Goal: Find contact information: Find contact information

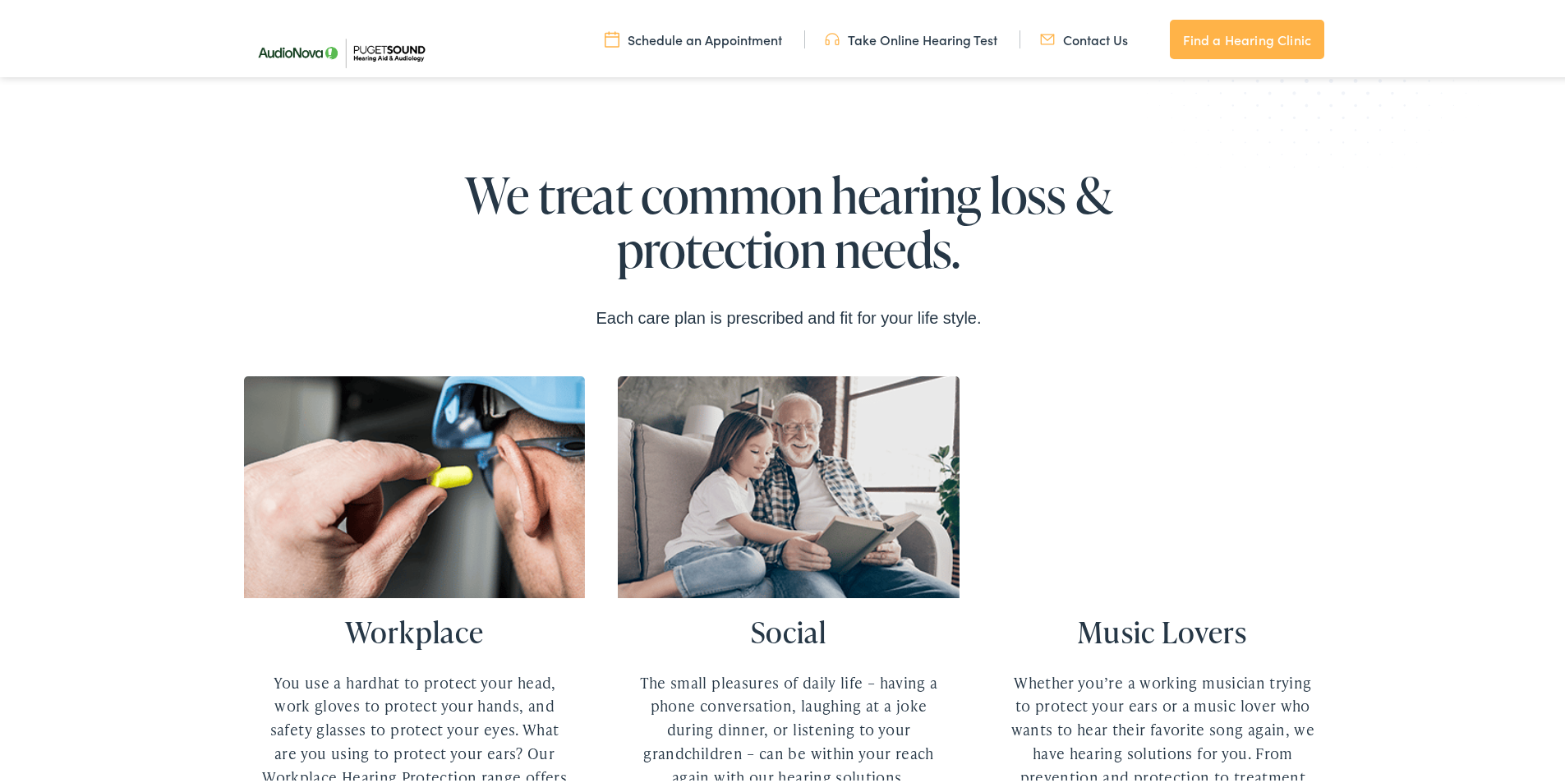
scroll to position [3603, 0]
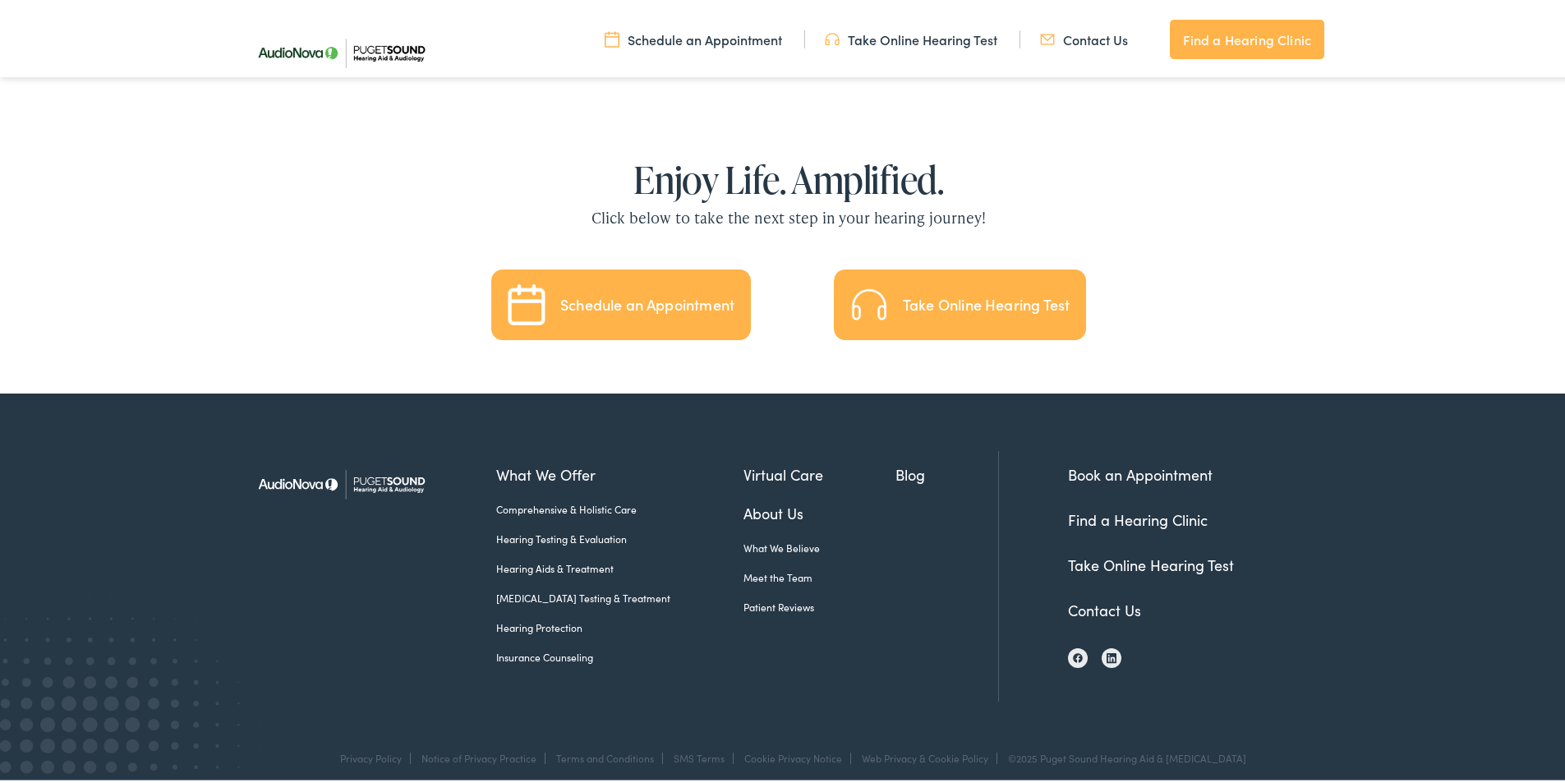
click at [1082, 597] on link "Contact Us" at bounding box center [1104, 607] width 73 height 21
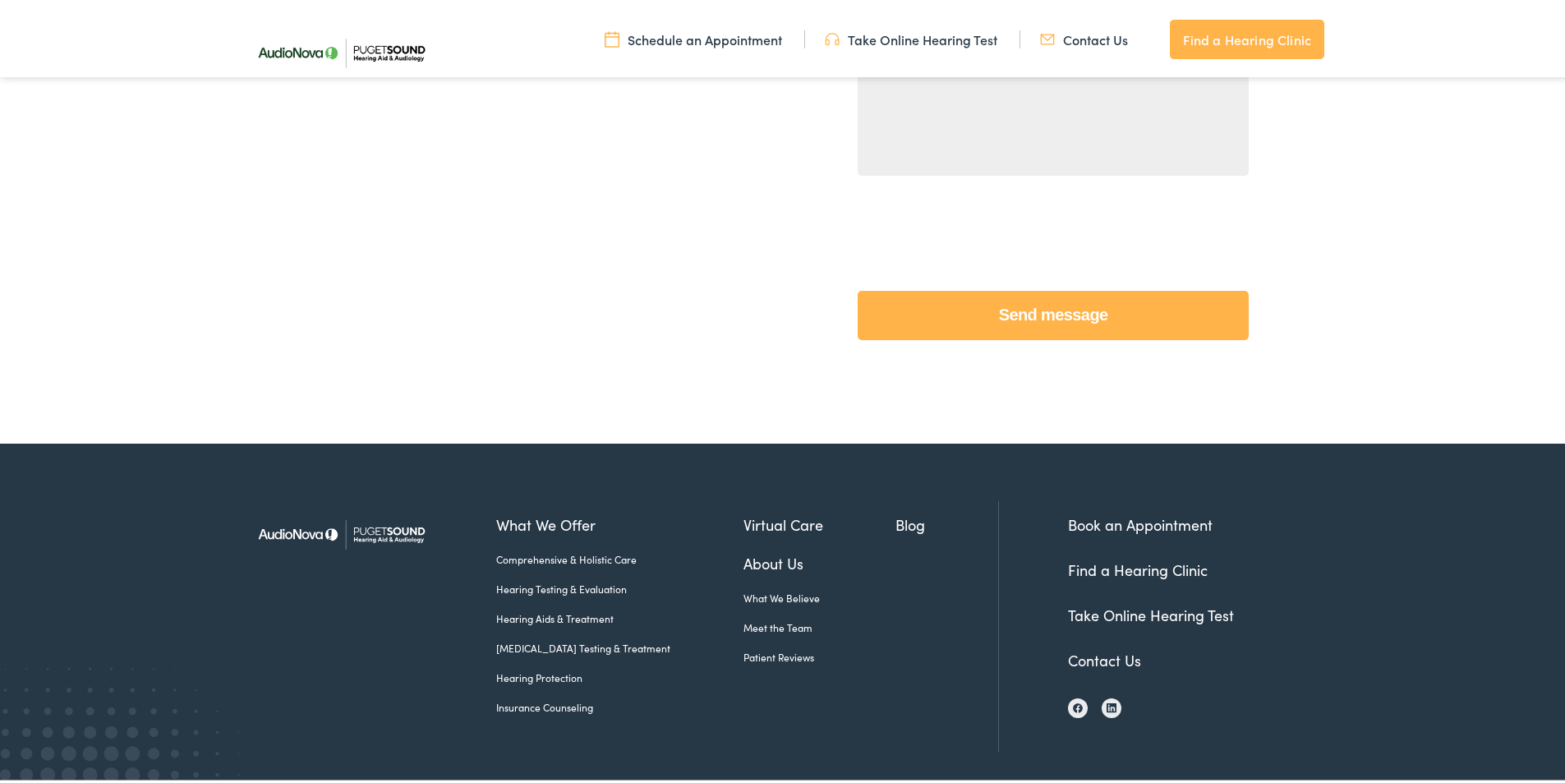
scroll to position [696, 0]
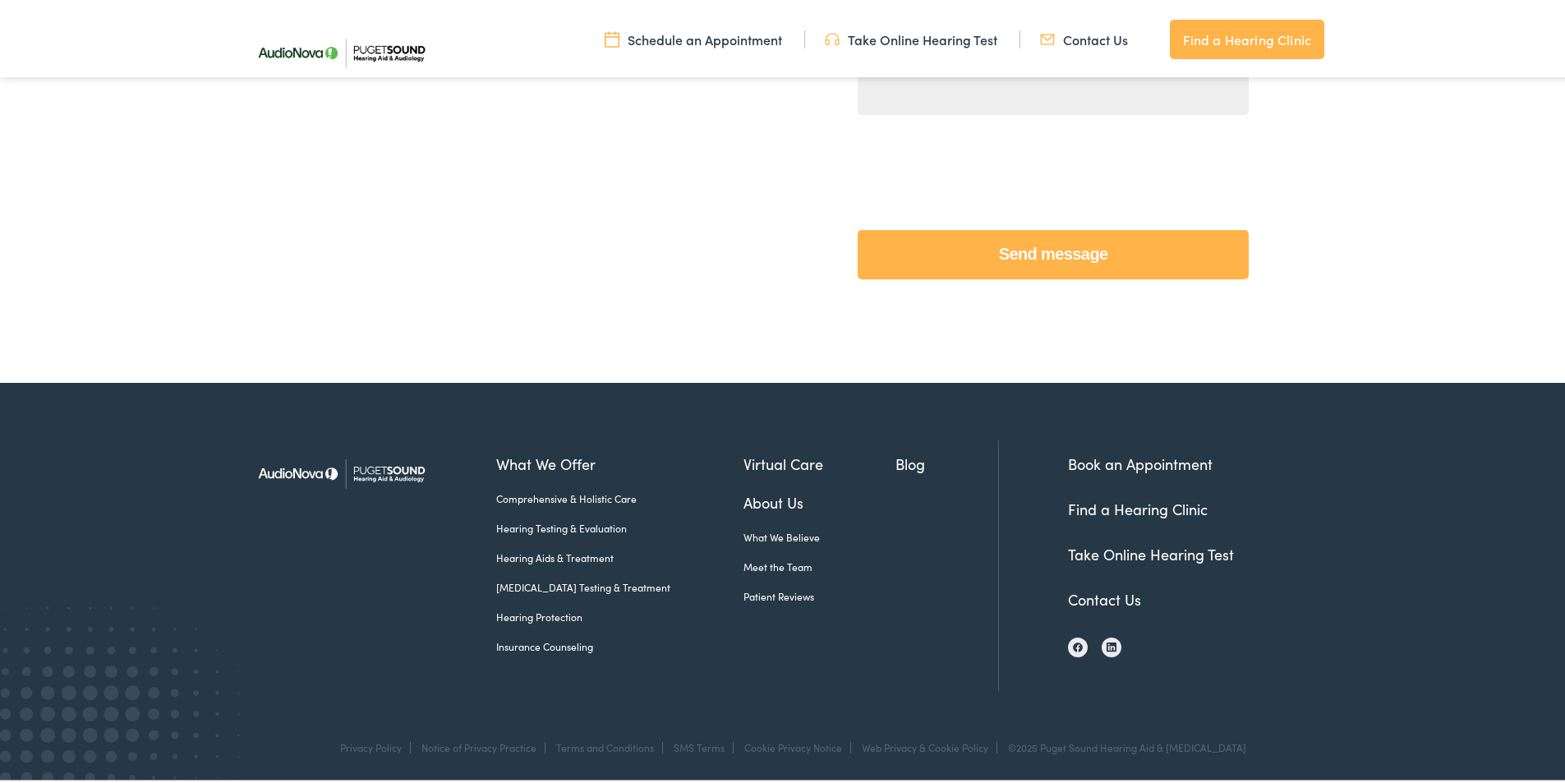
click at [1086, 601] on link "Contact Us" at bounding box center [1104, 596] width 73 height 21
